Goal: Task Accomplishment & Management: Use online tool/utility

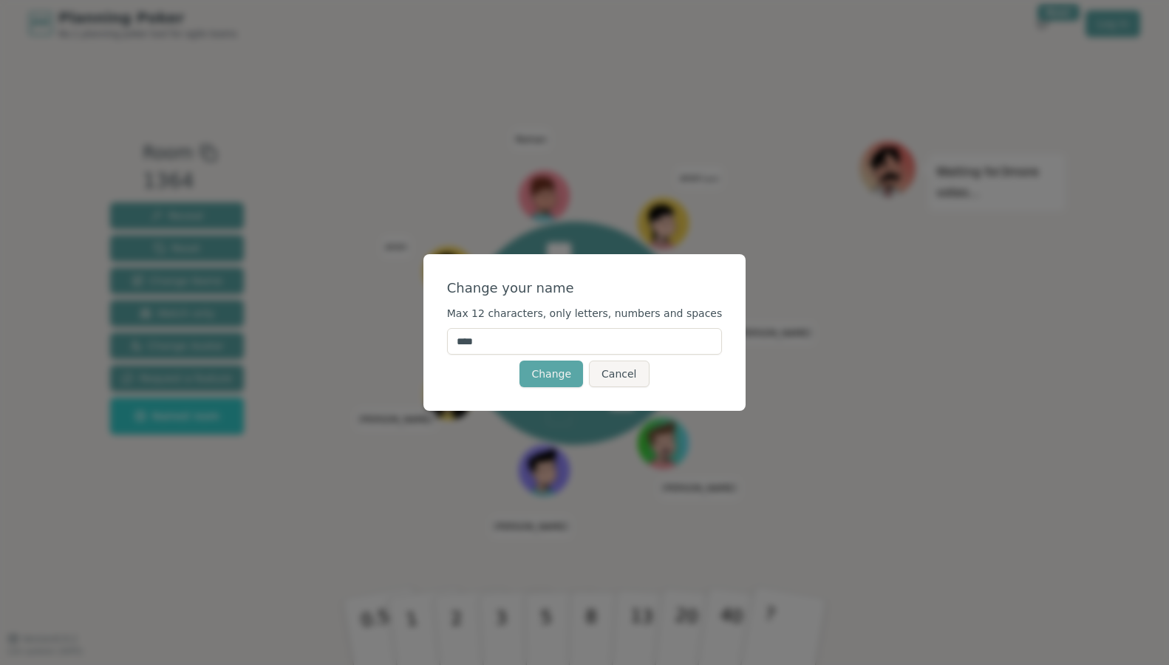
click at [619, 347] on input "****" at bounding box center [585, 341] width 276 height 27
type input "*"
type input "****"
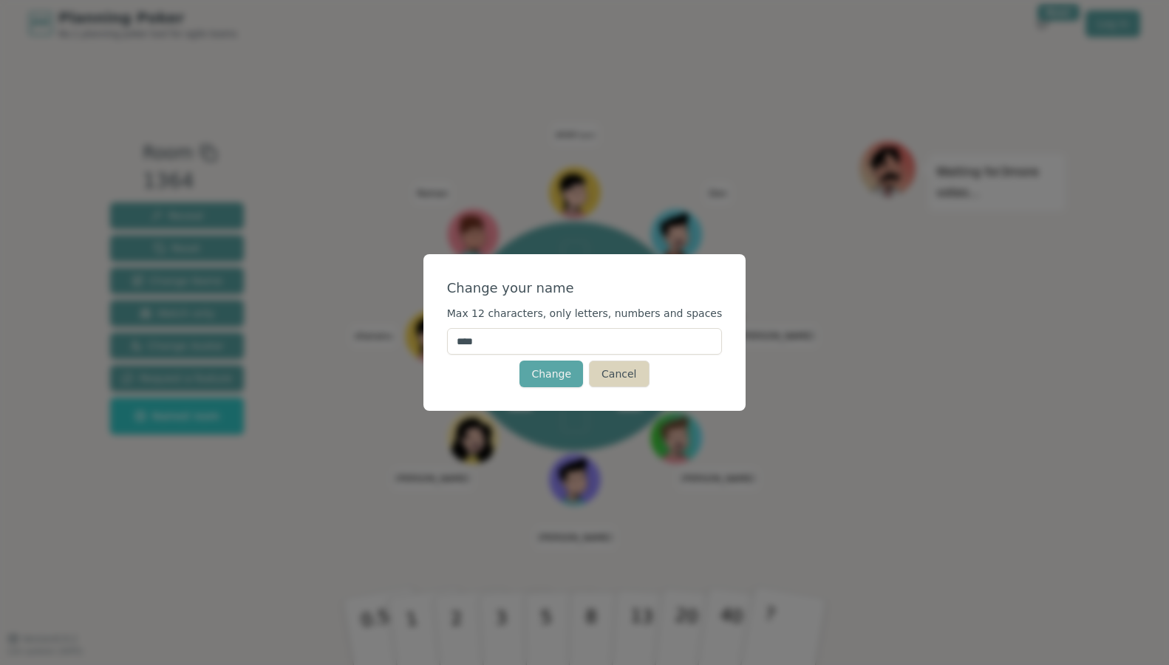
click button "Change" at bounding box center [552, 374] width 64 height 27
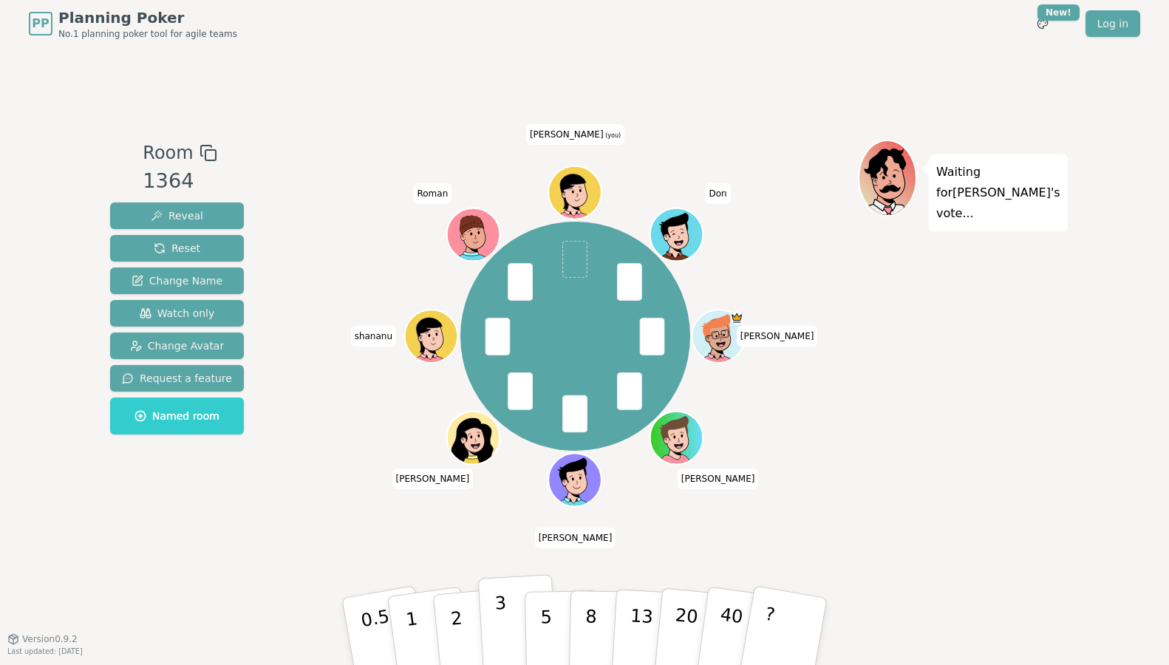
click at [506, 620] on button "3" at bounding box center [518, 631] width 81 height 115
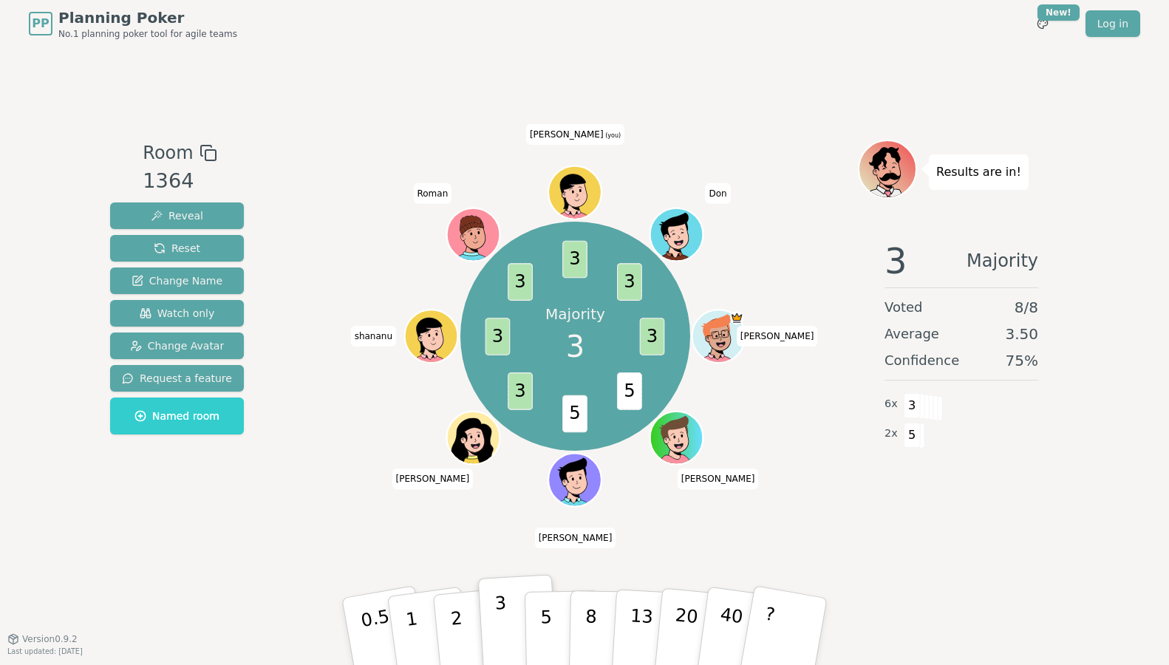
click at [511, 587] on button "3" at bounding box center [518, 631] width 81 height 115
click at [821, 541] on div "Majority 3 3 5 5 3 3 3 3 3 [PERSON_NAME] [PERSON_NAME] [PERSON_NAME] shananu [P…" at bounding box center [575, 343] width 565 height 406
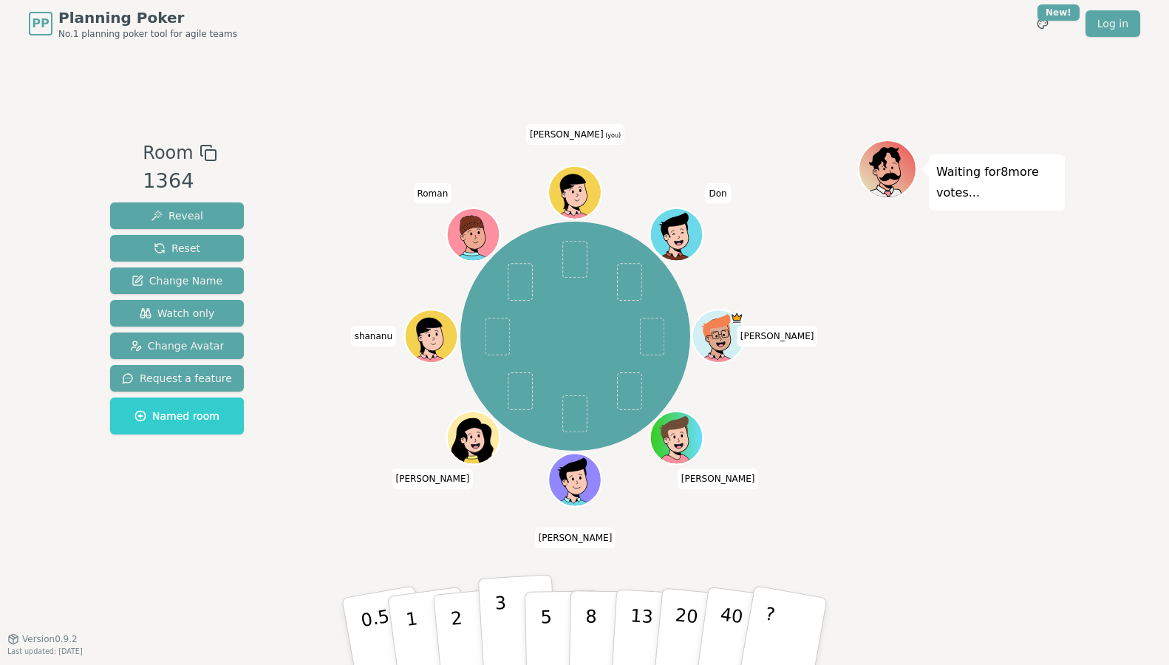
click at [503, 617] on p "3" at bounding box center [502, 633] width 16 height 81
click at [197, 347] on span "Change Avatar" at bounding box center [177, 345] width 95 height 15
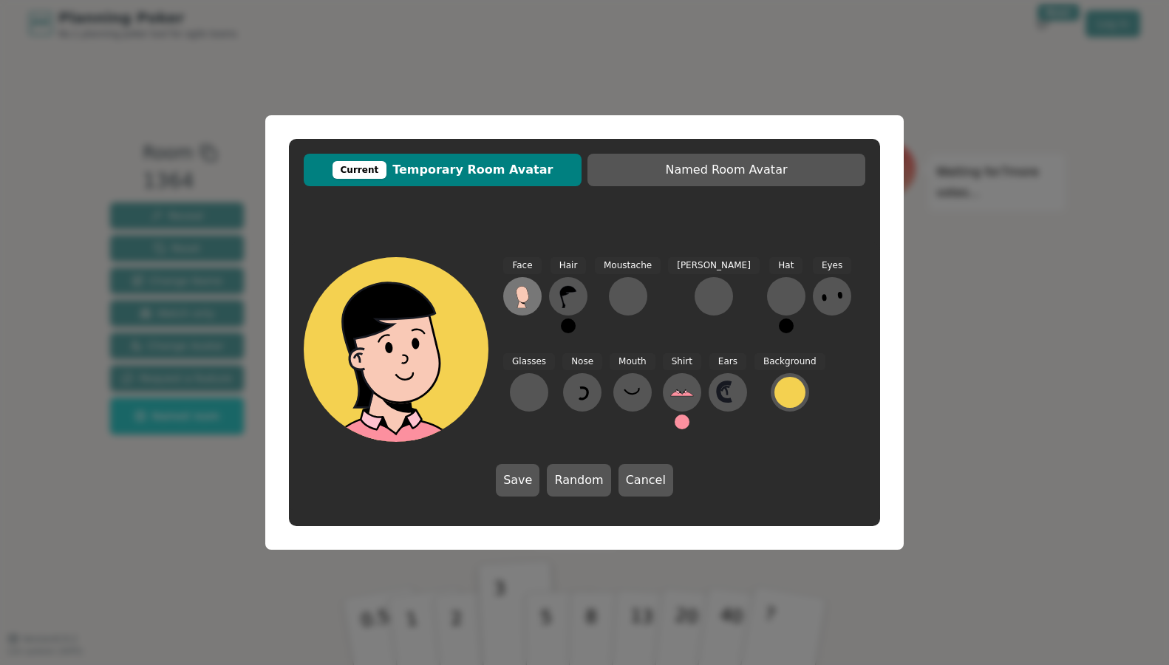
click at [525, 300] on icon at bounding box center [522, 294] width 13 height 16
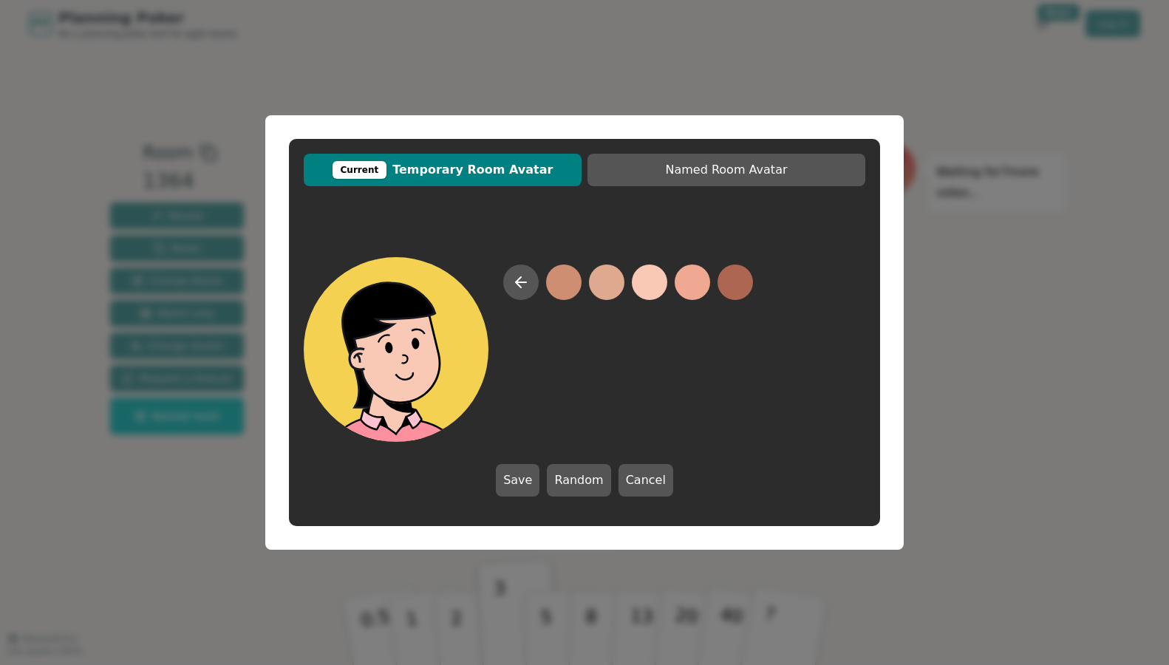
click at [647, 284] on button at bounding box center [649, 282] width 35 height 35
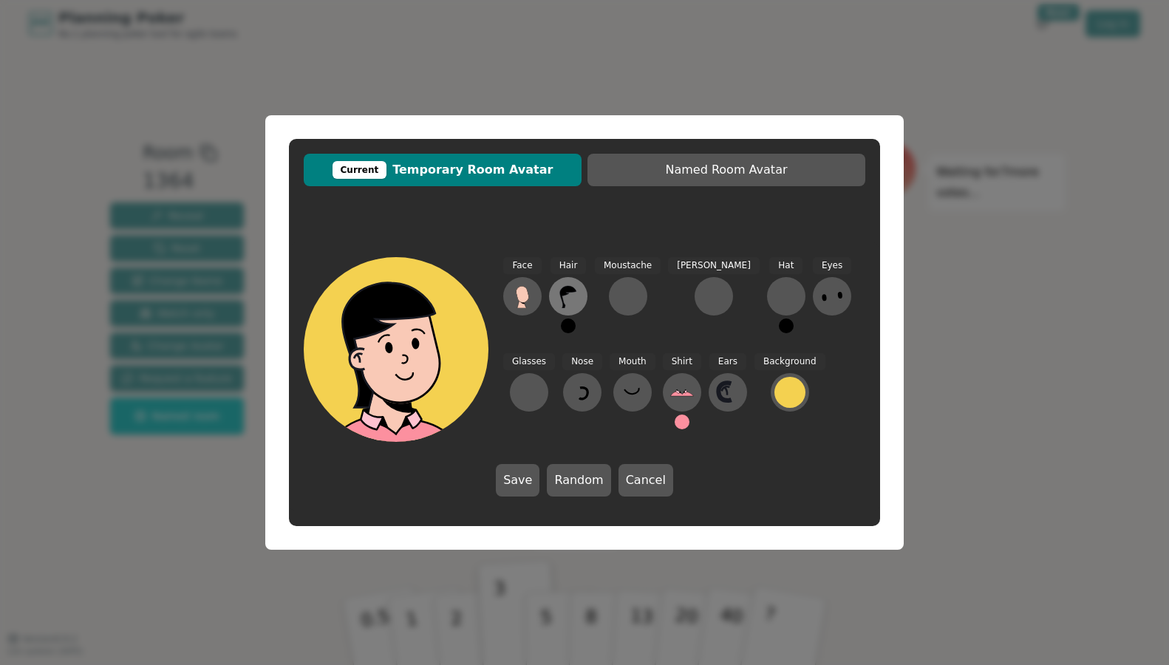
click at [565, 289] on icon at bounding box center [568, 297] width 16 height 22
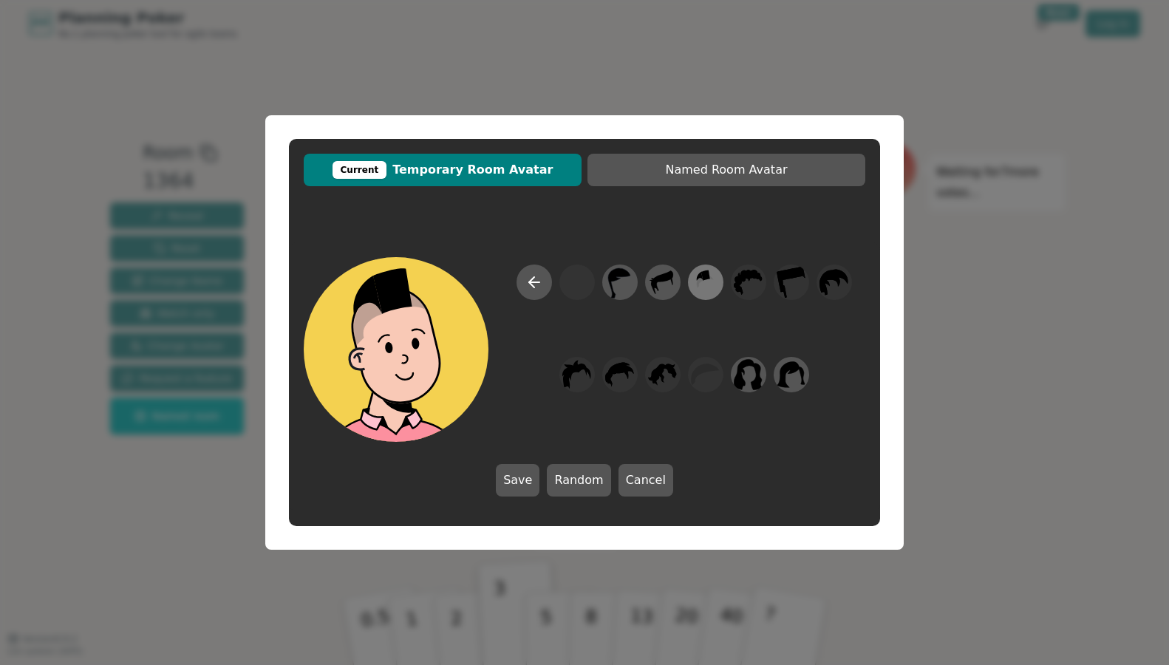
click at [705, 285] on icon at bounding box center [705, 282] width 29 height 33
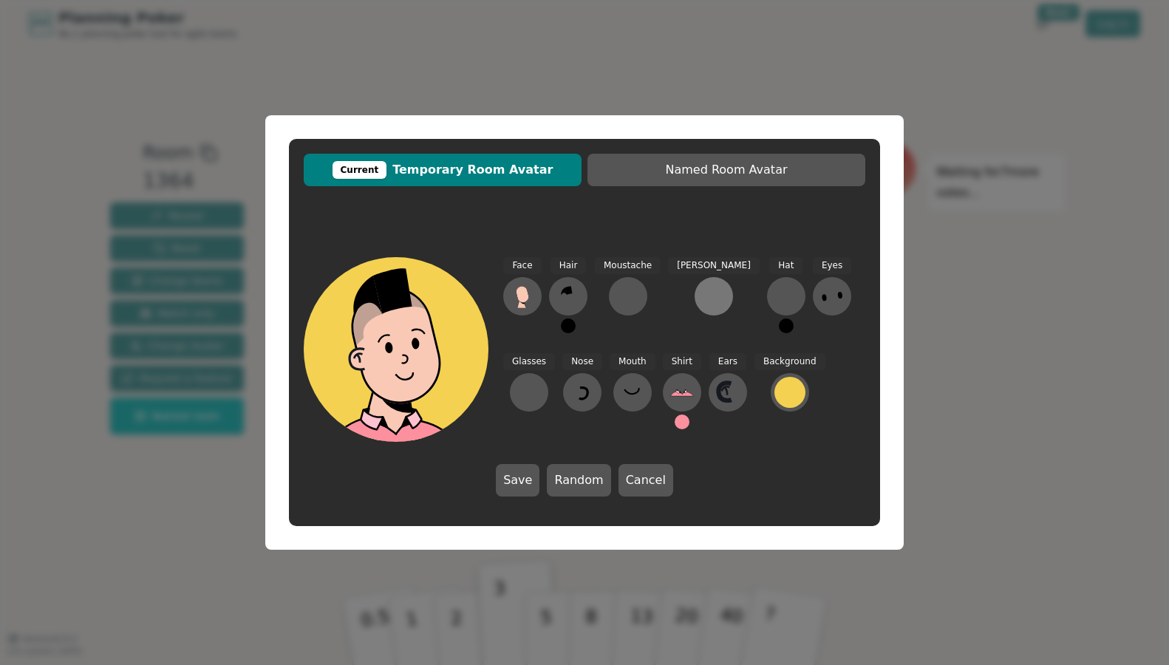
click at [702, 299] on div at bounding box center [714, 297] width 24 height 24
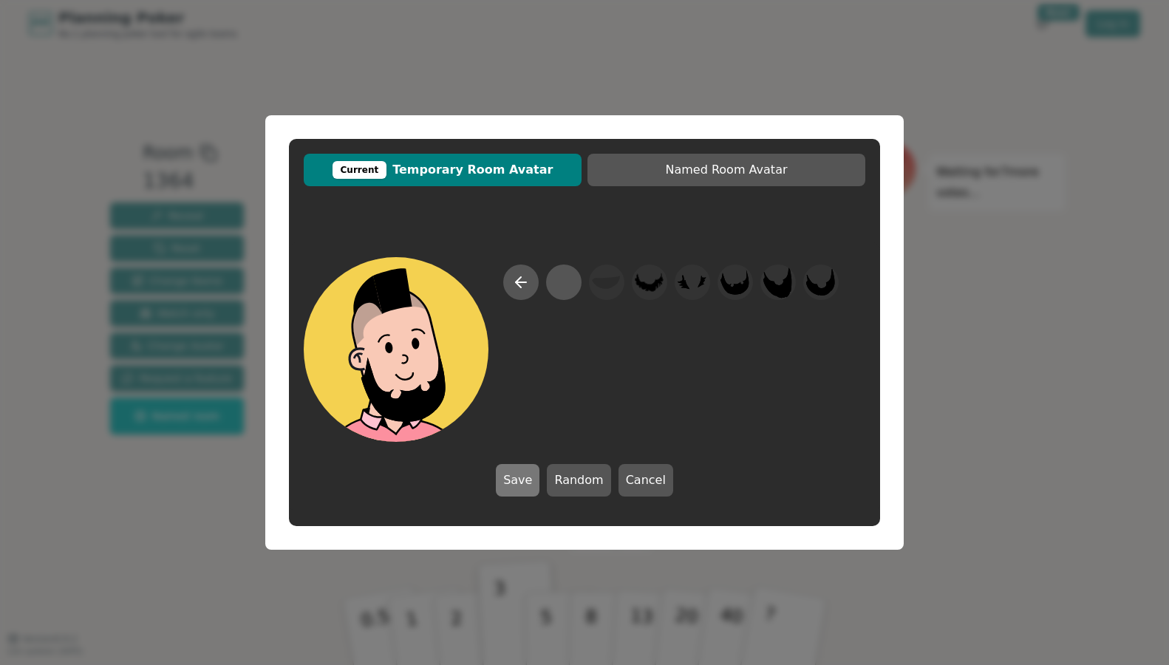
click at [531, 479] on button "Save" at bounding box center [518, 480] width 44 height 33
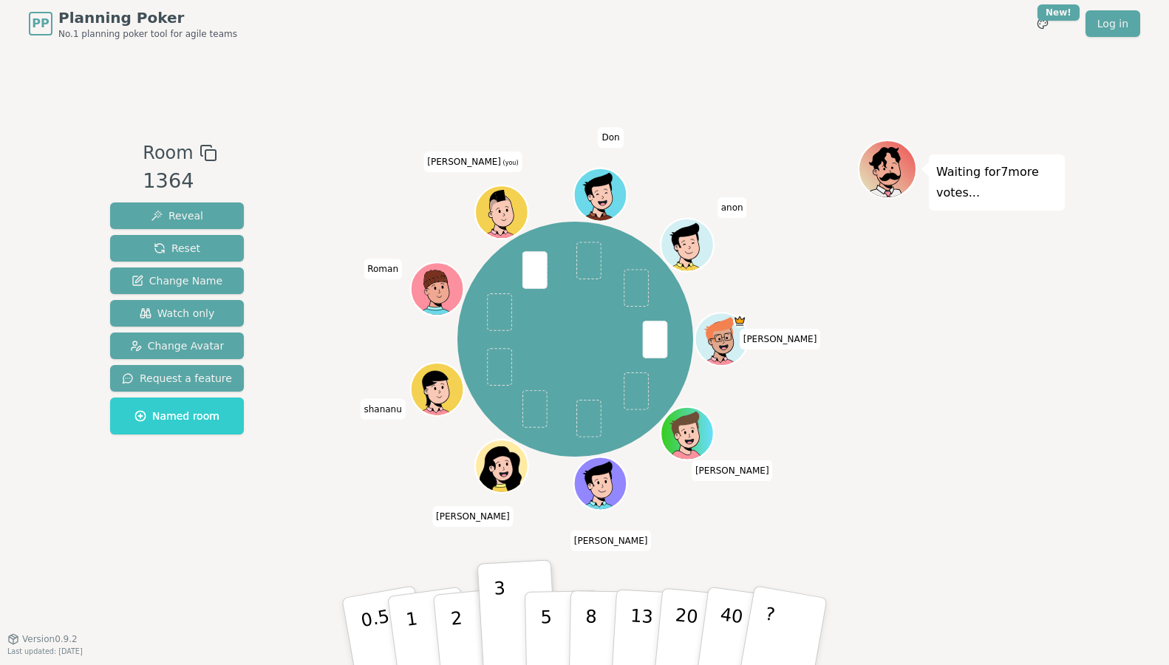
click at [508, 221] on icon at bounding box center [504, 221] width 26 height 8
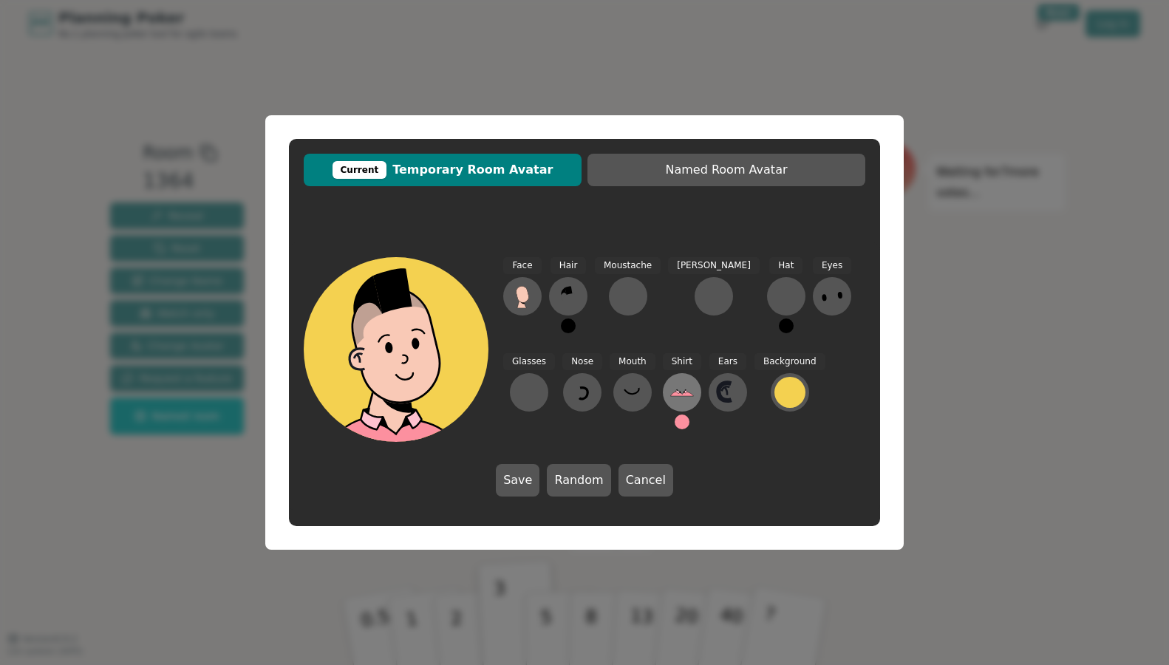
click at [670, 396] on icon at bounding box center [682, 393] width 24 height 24
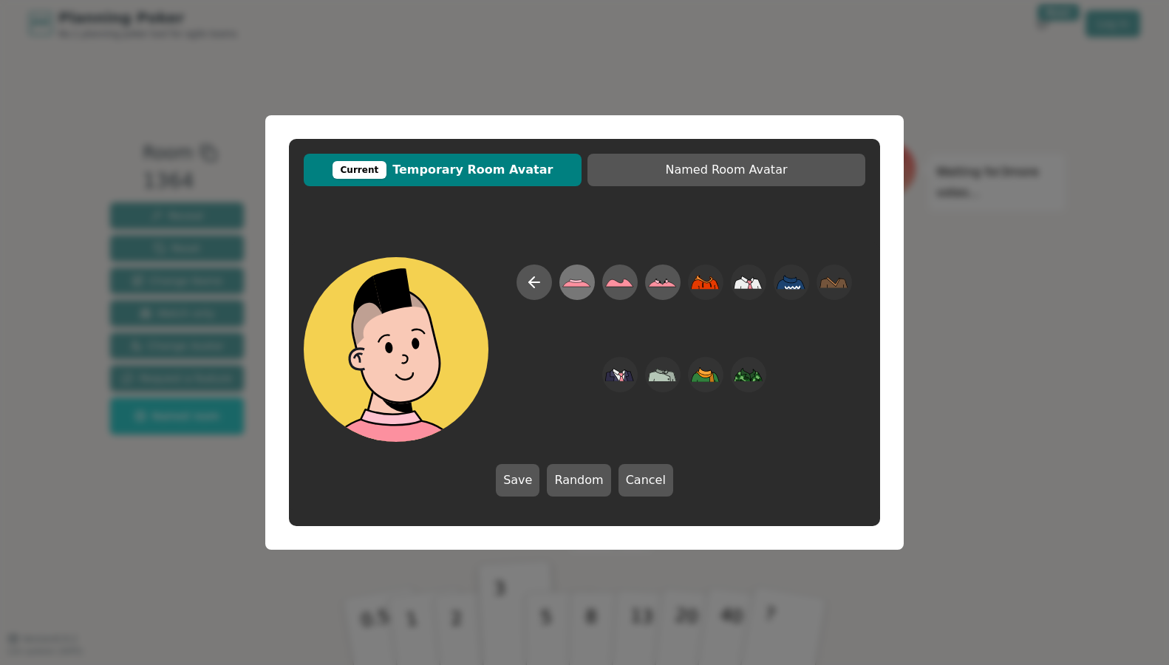
click at [572, 287] on icon at bounding box center [576, 282] width 29 height 33
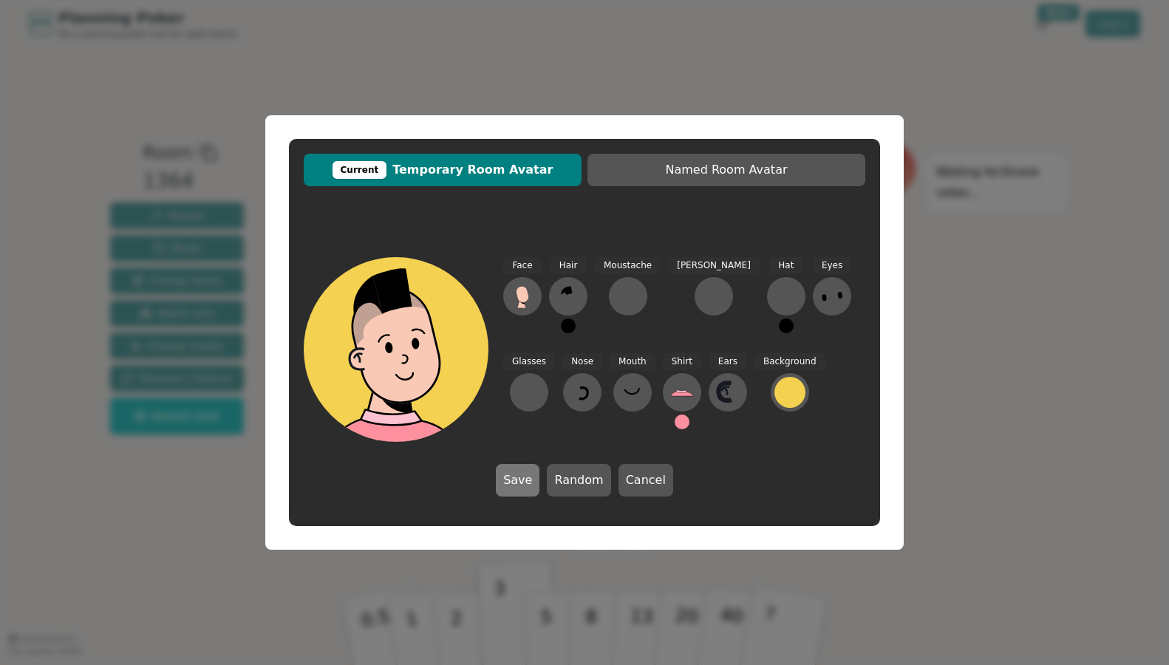
click at [518, 483] on button "Save" at bounding box center [518, 480] width 44 height 33
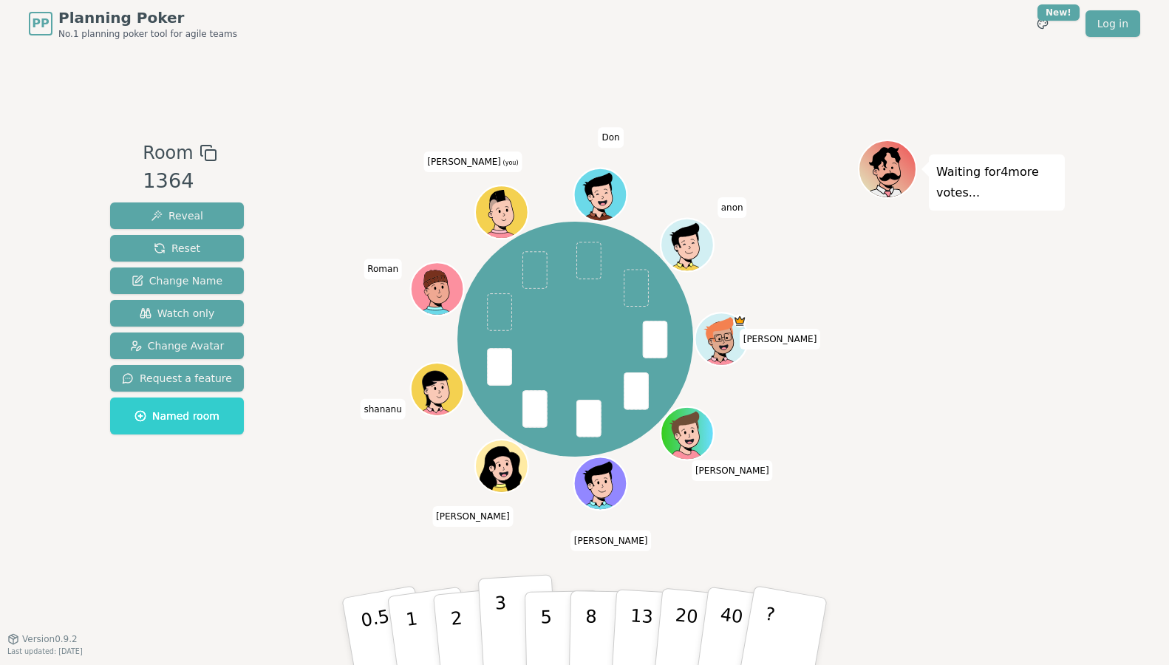
click at [505, 616] on p "3" at bounding box center [502, 633] width 16 height 81
click at [895, 491] on div "Waiting for 3 more votes..." at bounding box center [961, 343] width 207 height 406
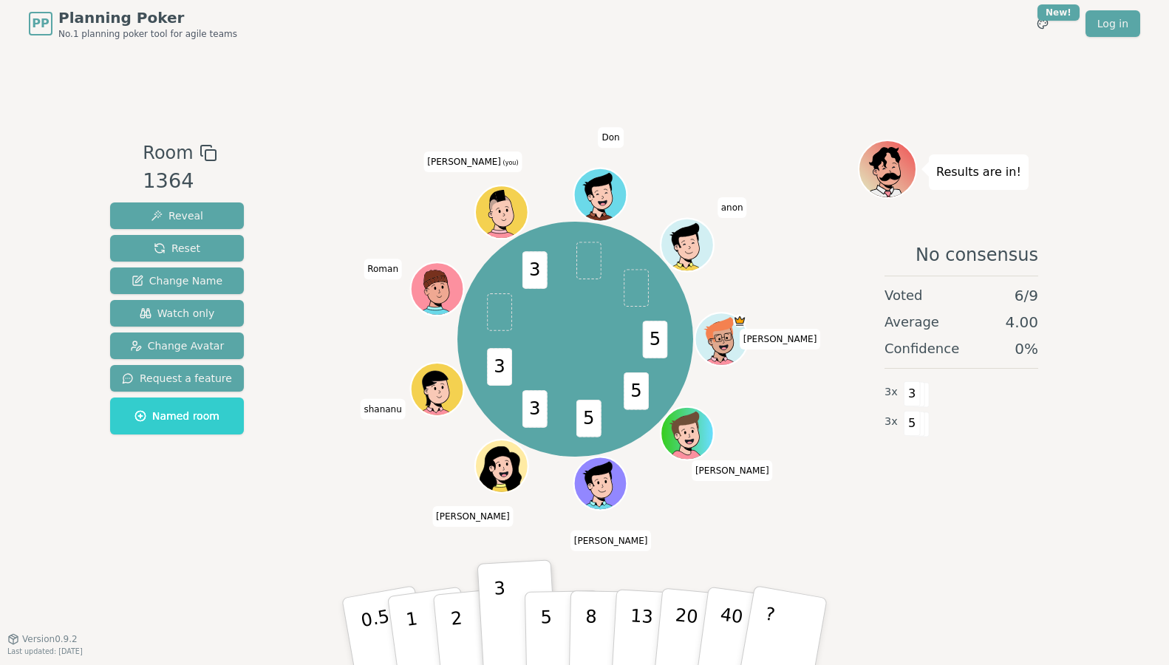
click at [902, 492] on div "No consensus Voted 6 / 9 Average 4.00 Confidence 0 % 3 x 3 3 x 5" at bounding box center [961, 376] width 207 height 296
